Goal: Check status: Check status

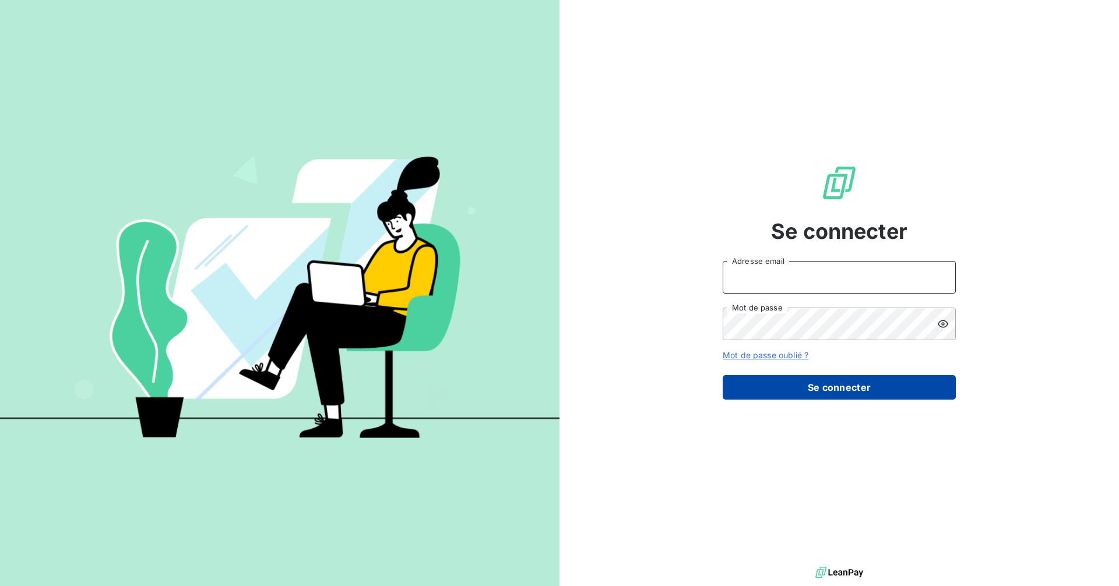
type input "[EMAIL_ADDRESS][DOMAIN_NAME]"
click at [875, 389] on button "Se connecter" at bounding box center [839, 387] width 233 height 24
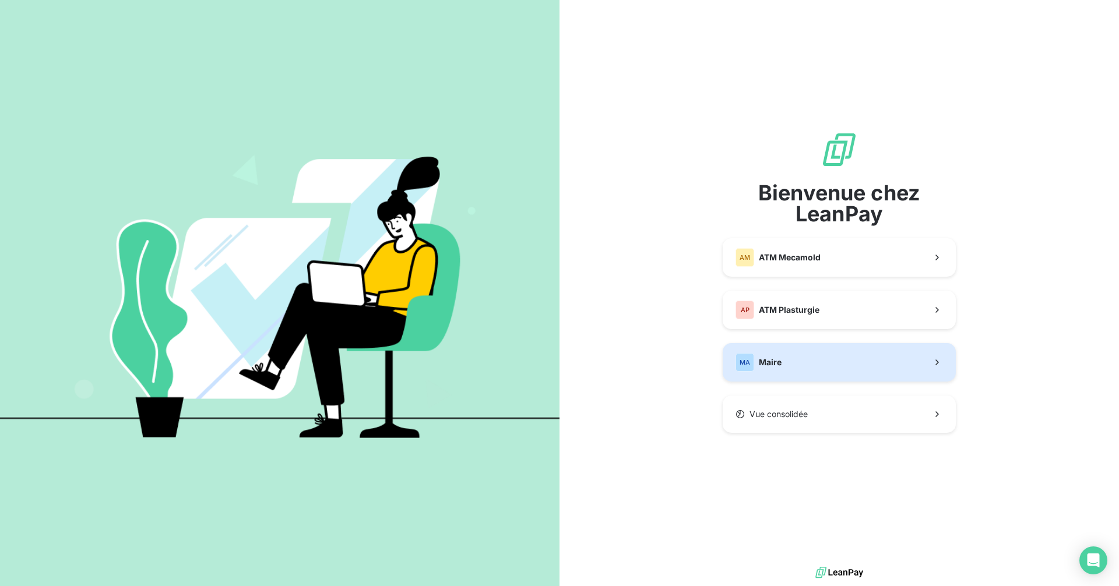
click at [819, 362] on button "MA Maire" at bounding box center [839, 362] width 233 height 38
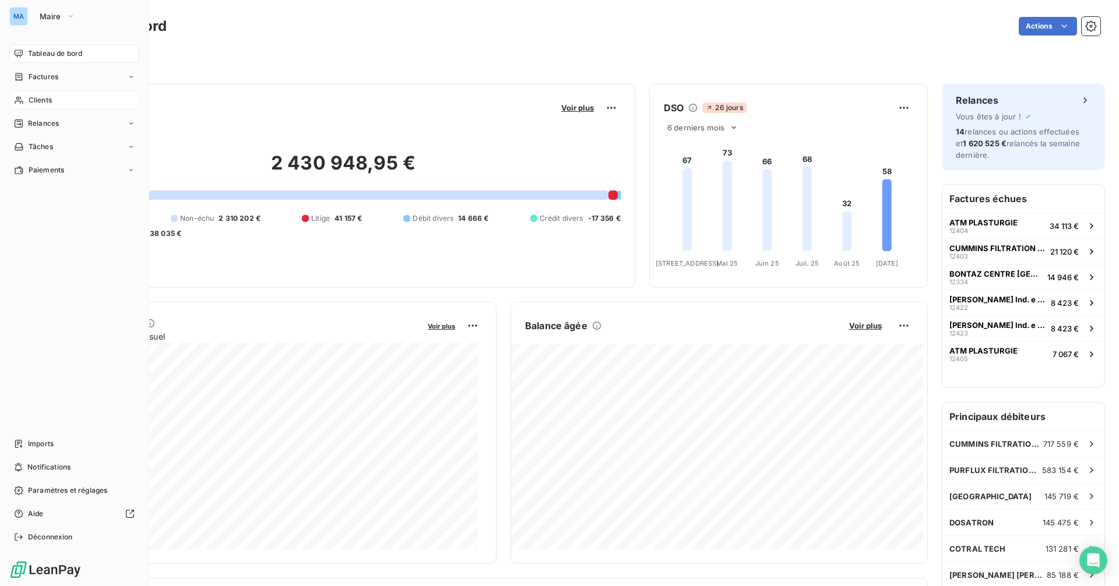
click at [57, 101] on div "Clients" at bounding box center [74, 100] width 130 height 19
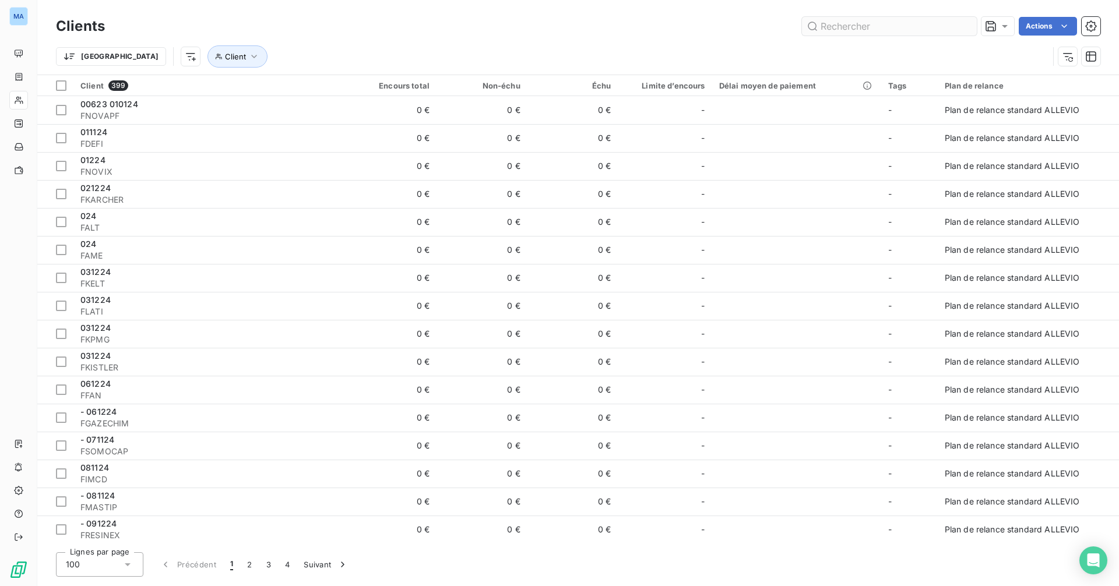
click at [845, 29] on input "text" at bounding box center [889, 26] width 175 height 19
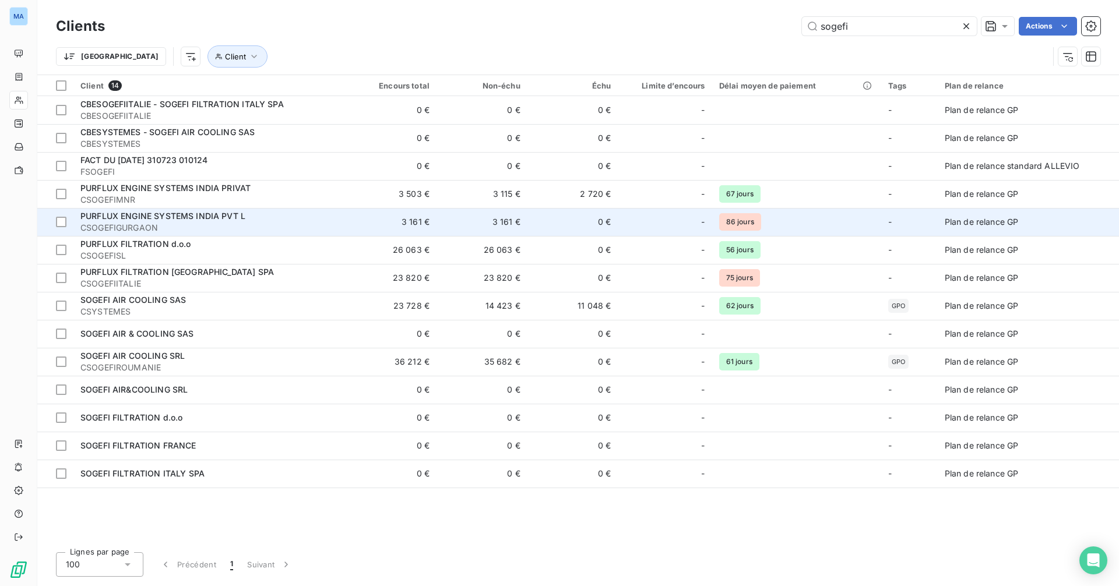
type input "sogefi"
click at [237, 219] on span "PURFLUX ENGINE SYSTEMS INDIA PVT L" at bounding box center [162, 216] width 165 height 10
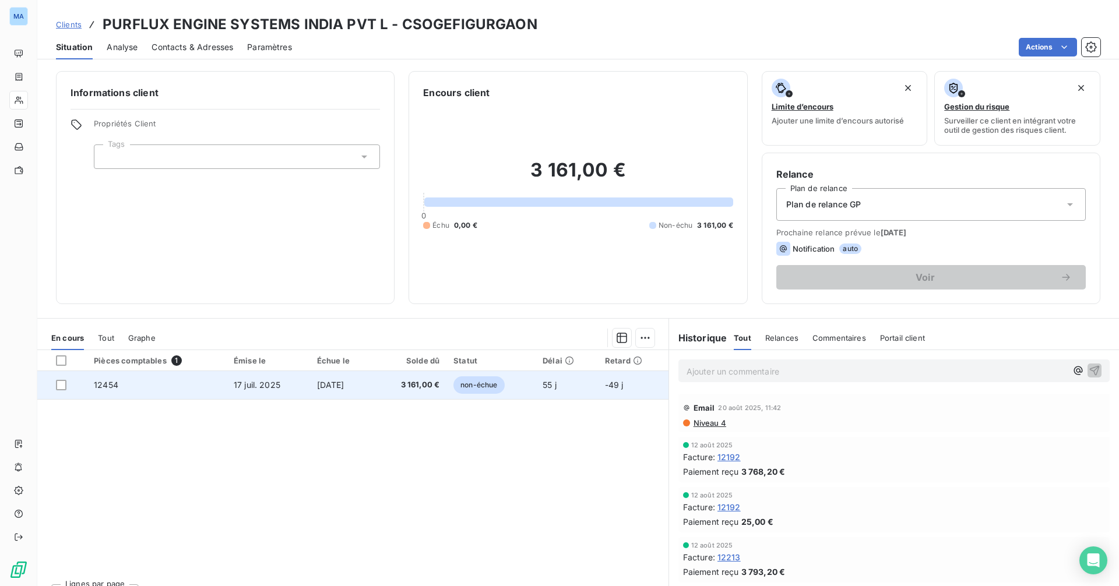
click at [234, 386] on span "17 juil. 2025" at bounding box center [257, 385] width 47 height 10
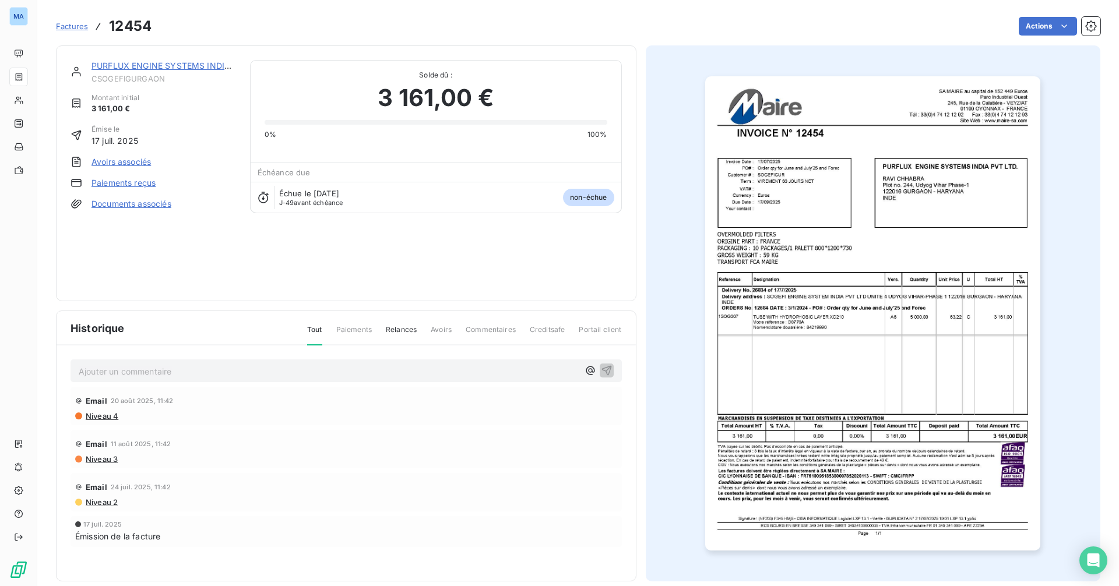
click at [757, 318] on img "button" at bounding box center [872, 313] width 335 height 474
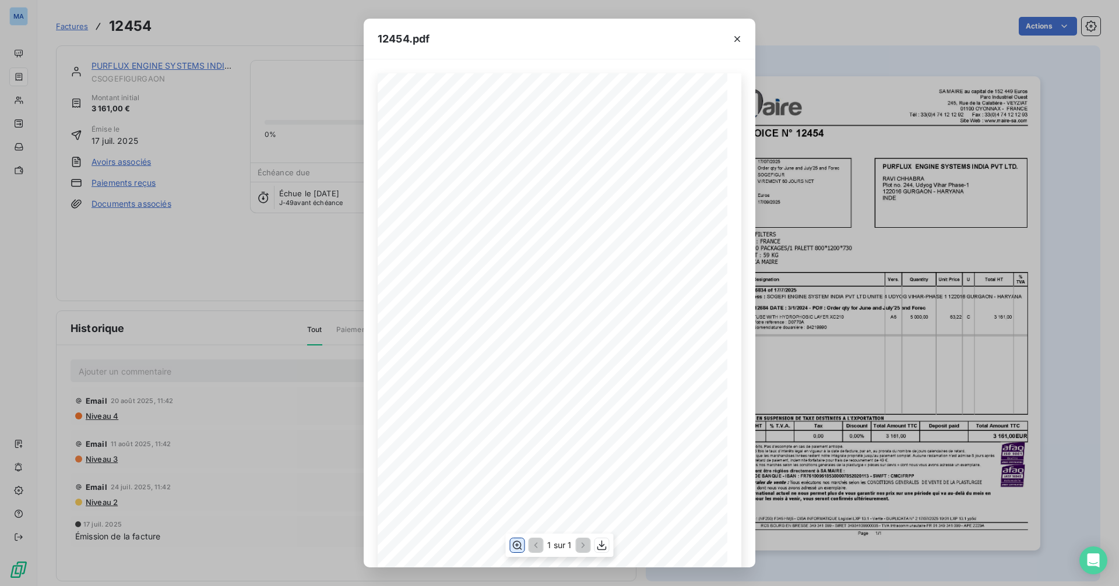
click at [518, 460] on icon "button" at bounding box center [517, 546] width 12 height 12
click at [510, 460] on button "button" at bounding box center [517, 545] width 14 height 14
click at [743, 39] on button "button" at bounding box center [737, 39] width 19 height 19
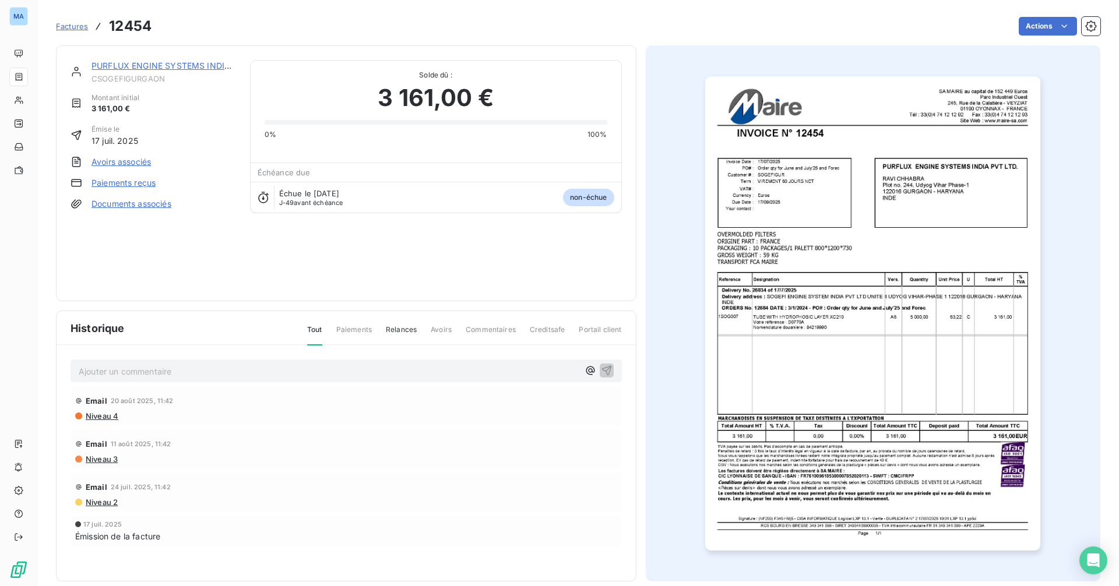
click at [348, 330] on span "Paiements" at bounding box center [354, 335] width 36 height 20
click at [406, 329] on span "Relances" at bounding box center [401, 335] width 31 height 20
click at [312, 333] on span "Tout" at bounding box center [314, 335] width 15 height 20
